Goal: Task Accomplishment & Management: Manage account settings

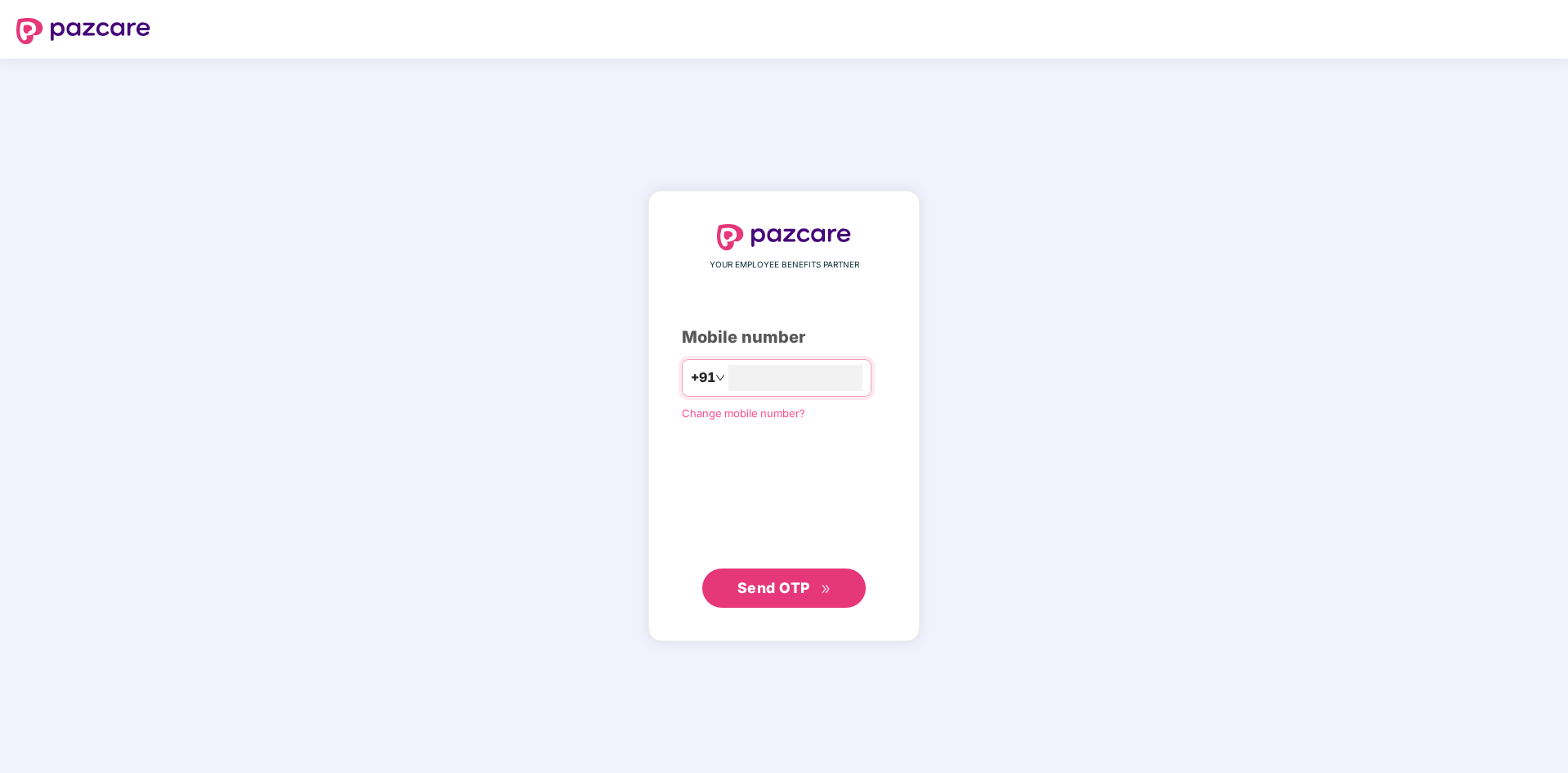
type input "**********"
click at [759, 596] on span "Send OTP" at bounding box center [773, 588] width 73 height 17
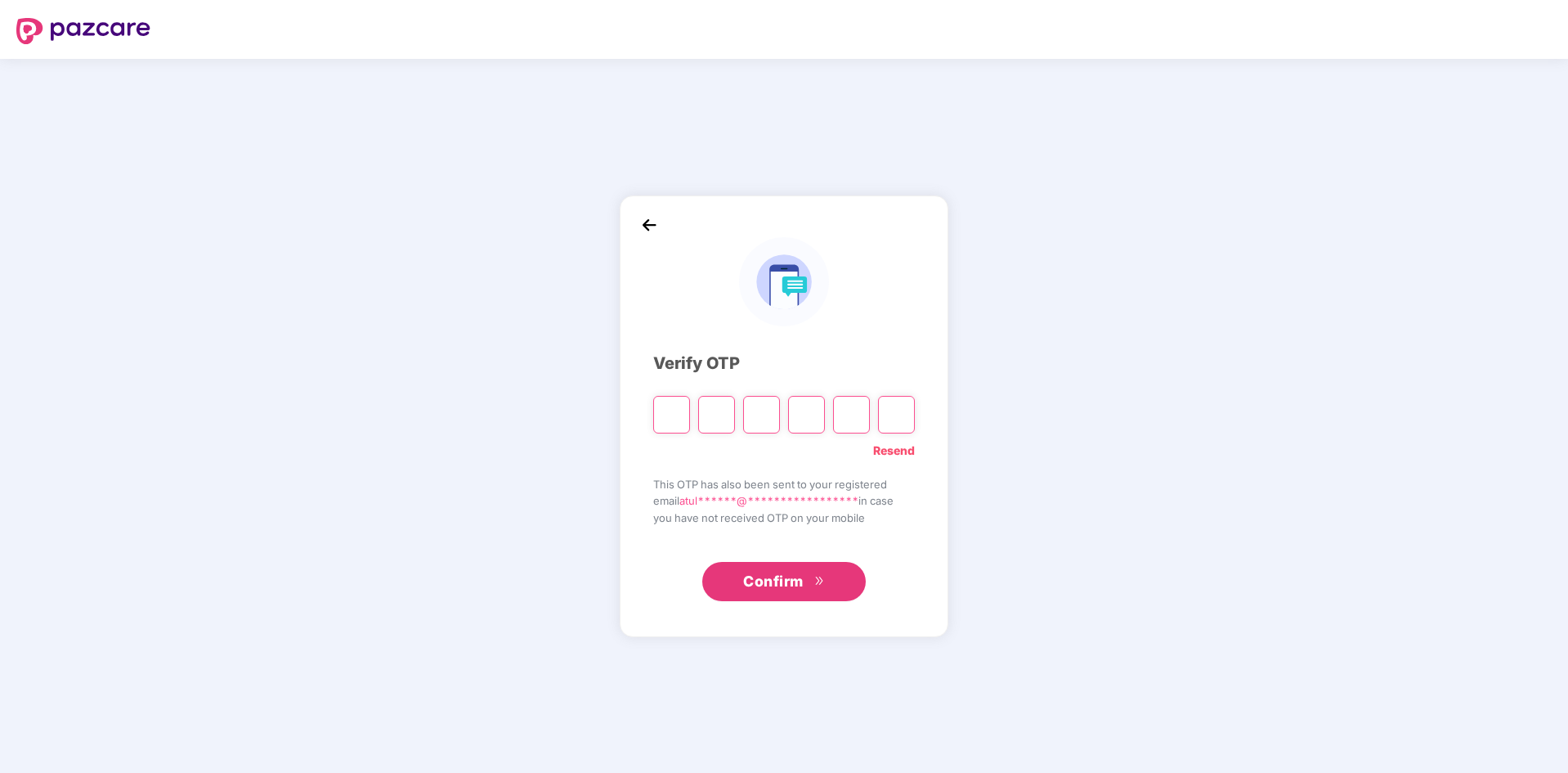
type input "*"
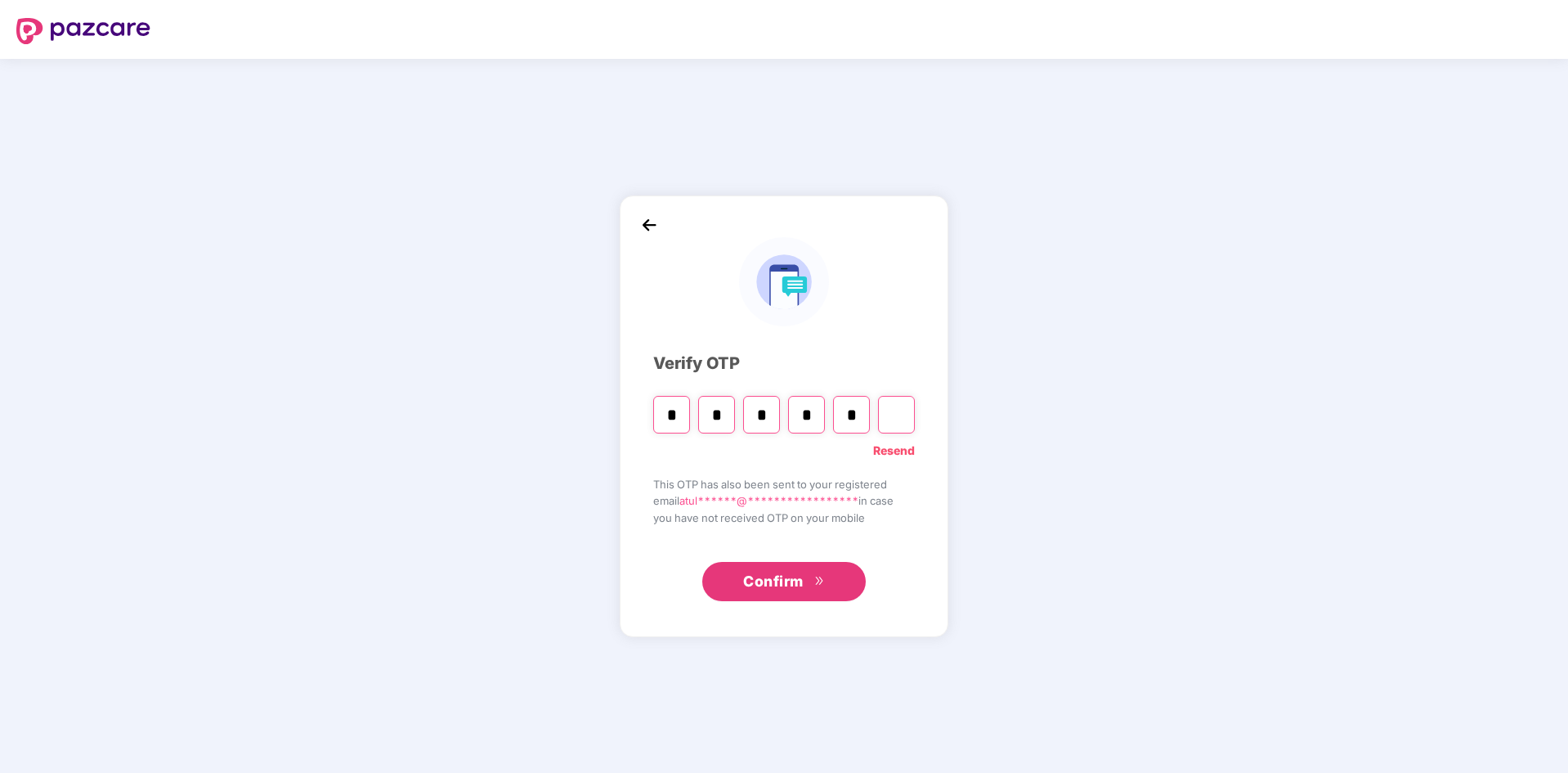
type input "*"
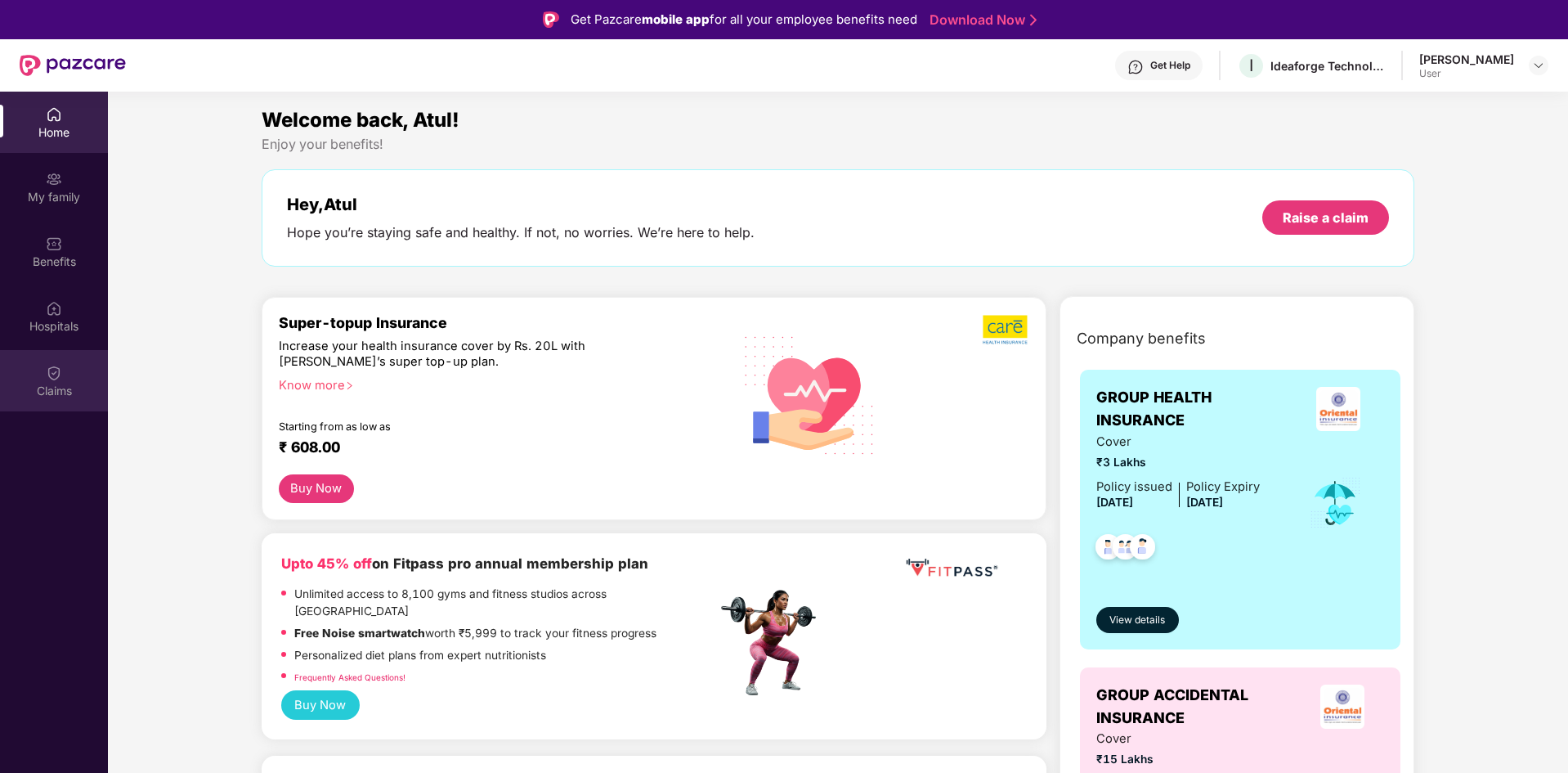
click at [50, 383] on div "Claims" at bounding box center [54, 391] width 108 height 16
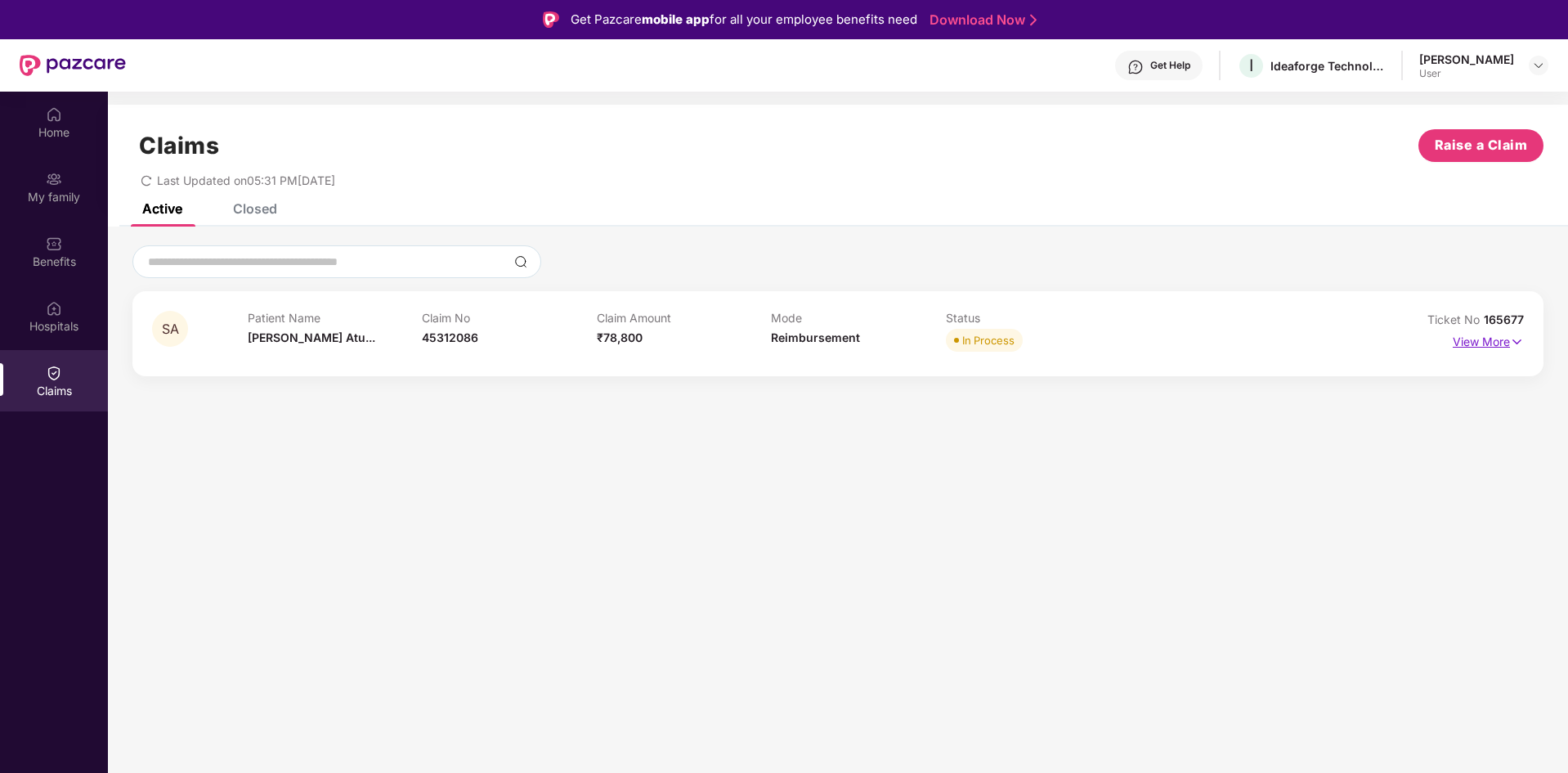
click at [1490, 343] on p "View More" at bounding box center [1489, 339] width 71 height 22
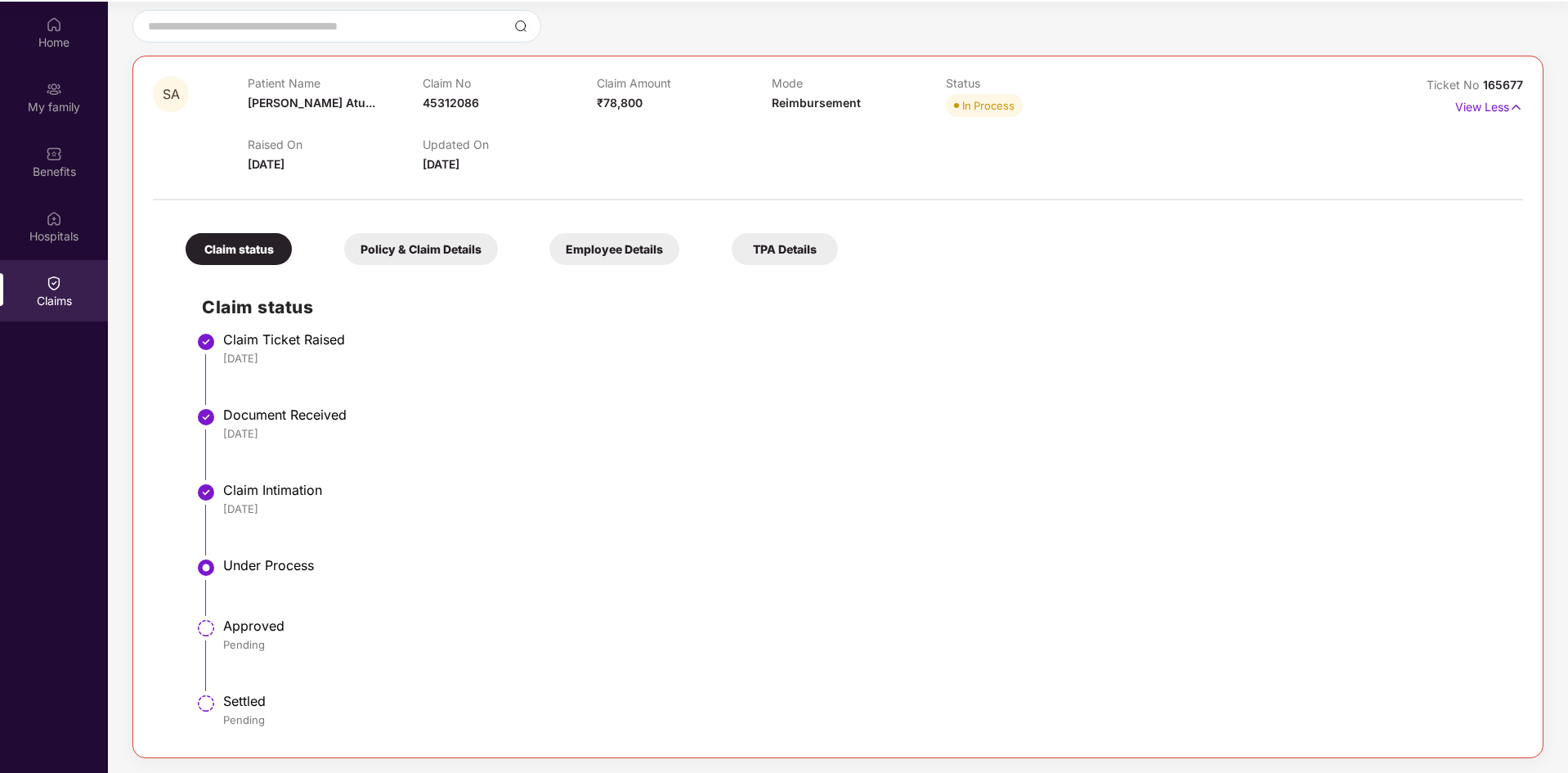
scroll to position [92, 0]
